Goal: Task Accomplishment & Management: Manage account settings

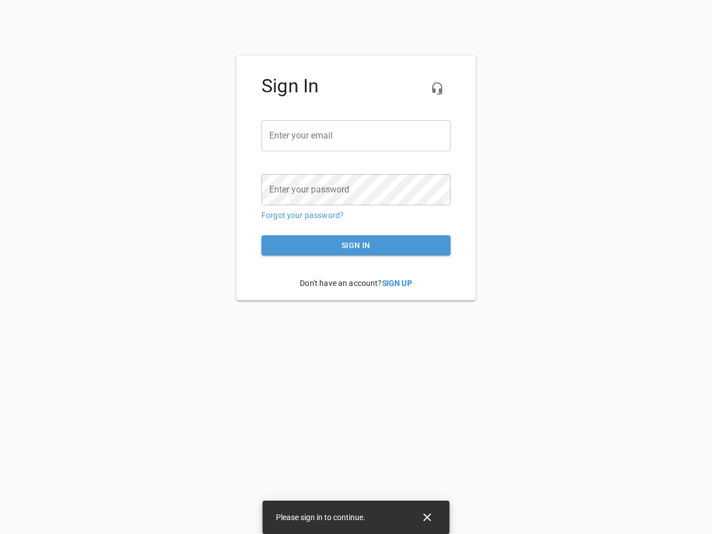
click at [437, 88] on icon "button" at bounding box center [437, 88] width 13 height 13
click at [356, 136] on input "email" at bounding box center [355, 135] width 189 height 31
click at [427, 517] on icon "Close" at bounding box center [427, 518] width 8 height 8
